Goal: Find specific page/section: Find specific page/section

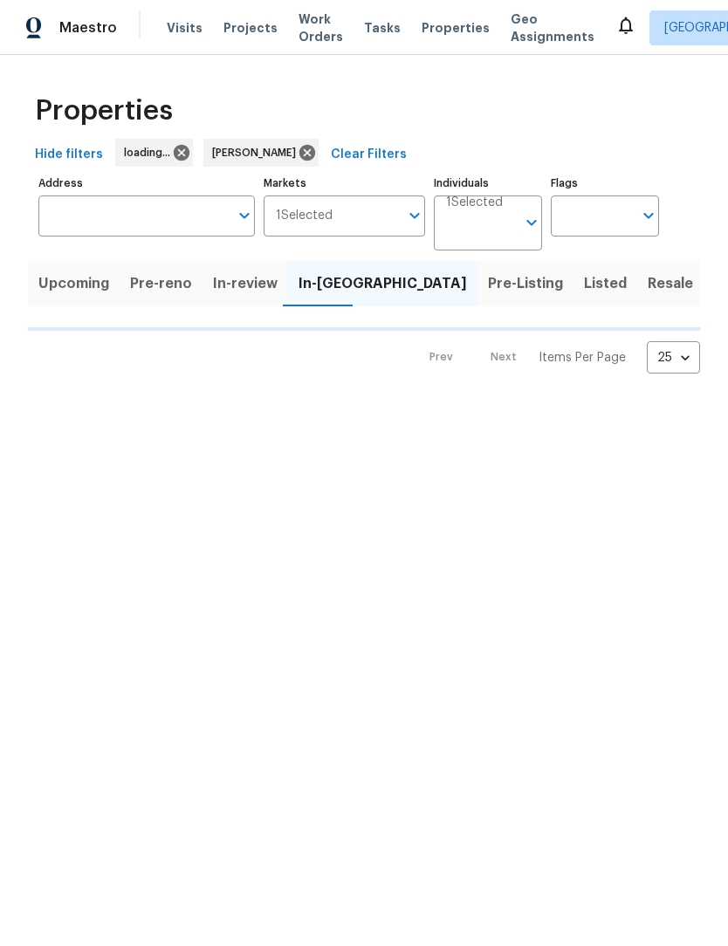
scroll to position [6, 0]
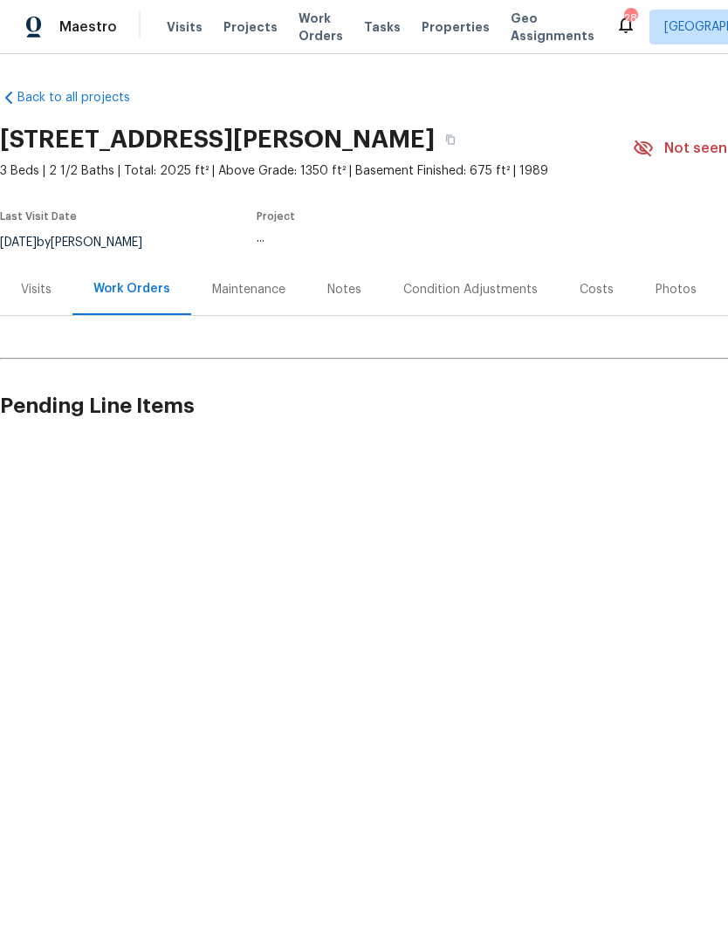
scroll to position [1, 0]
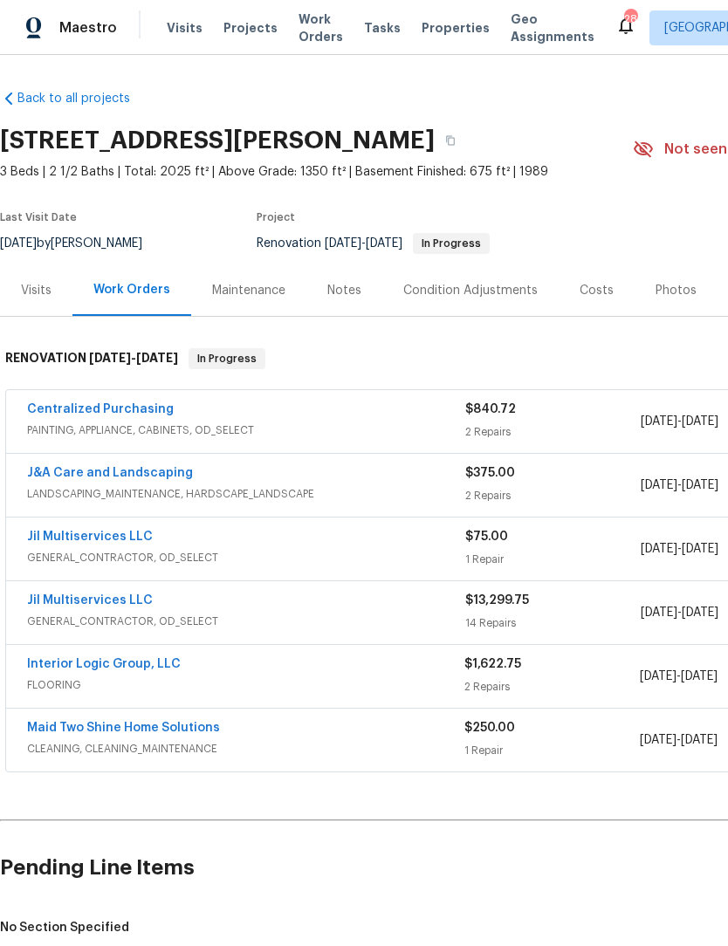
click at [97, 32] on span "Maestro" at bounding box center [88, 27] width 58 height 17
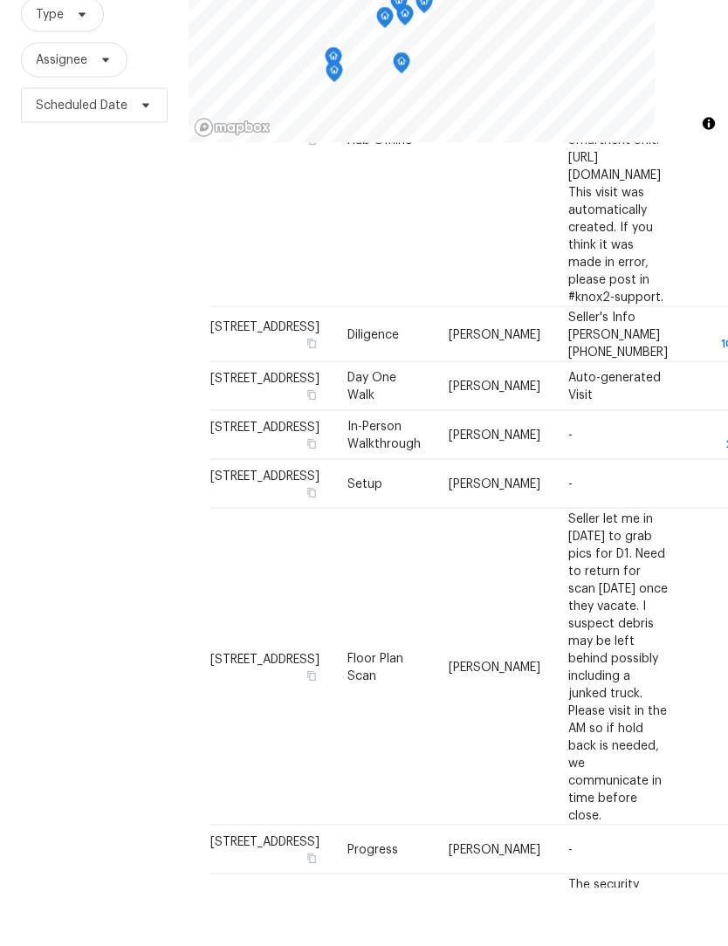
scroll to position [58, 0]
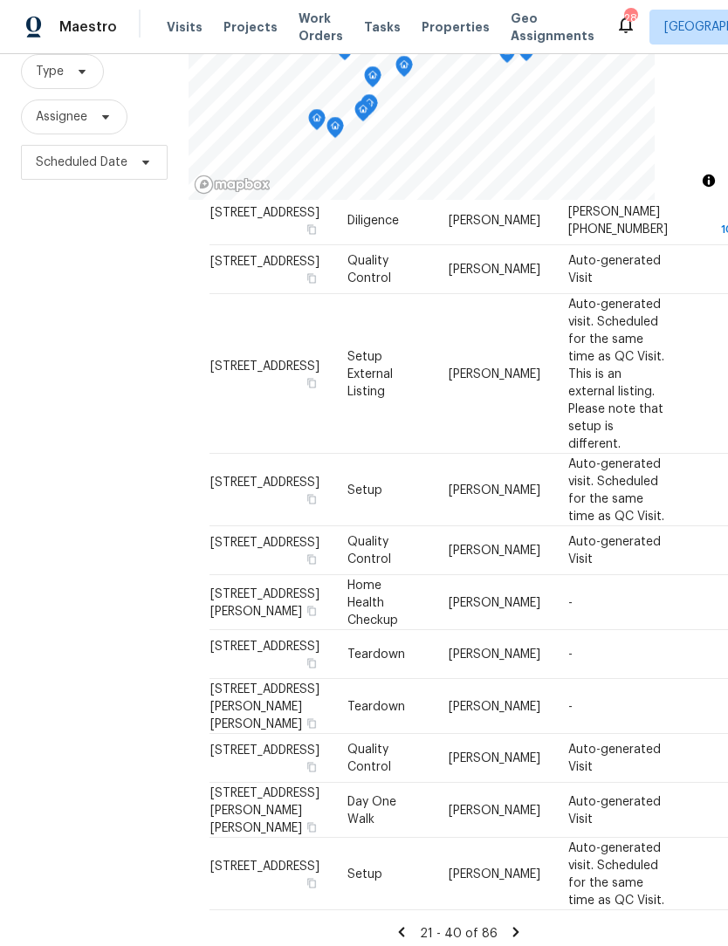
click at [517, 925] on icon at bounding box center [516, 933] width 16 height 16
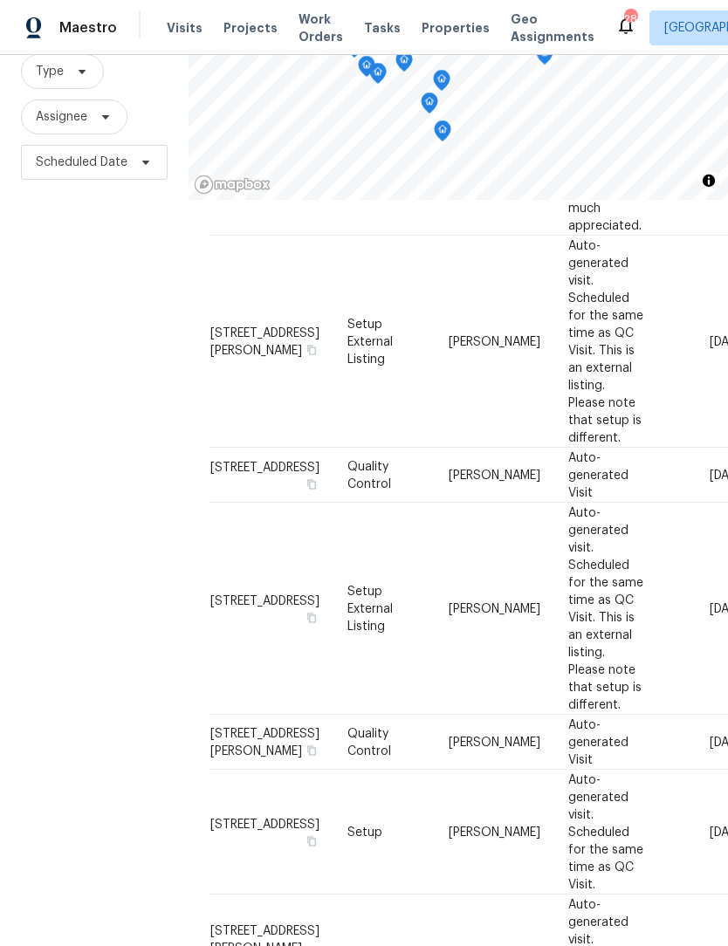
scroll to position [0, 0]
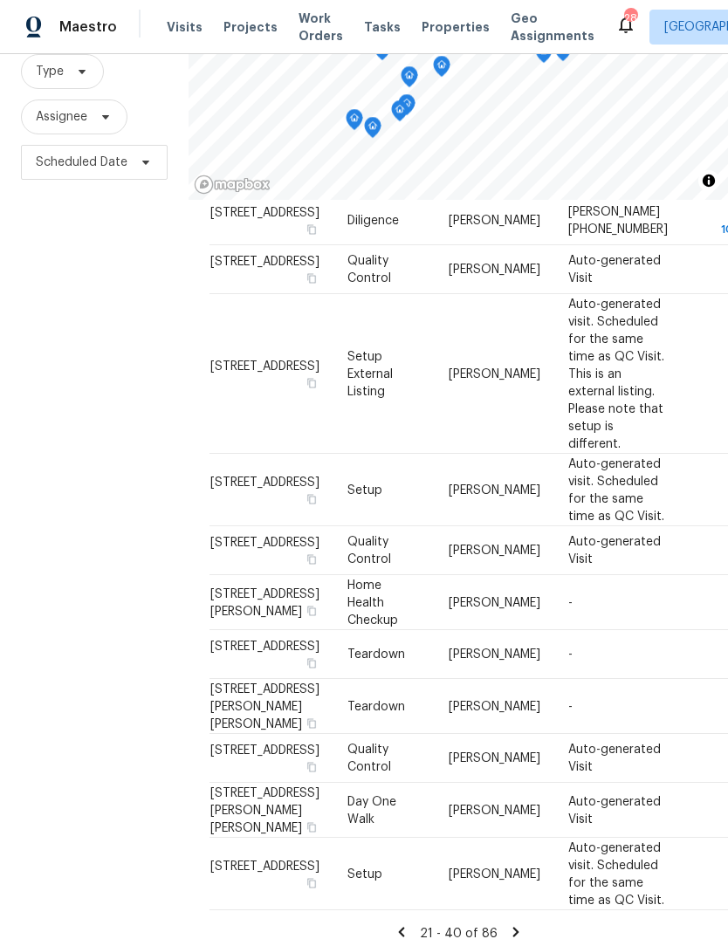
click at [403, 927] on icon at bounding box center [401, 932] width 6 height 10
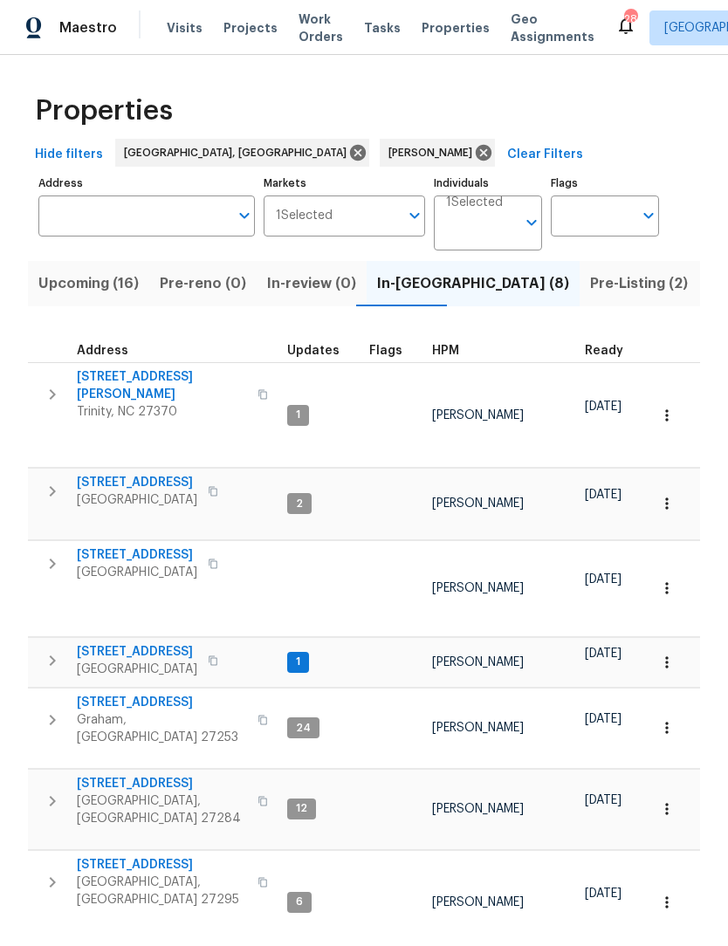
click at [106, 306] on button "Upcoming (16)" at bounding box center [88, 283] width 121 height 45
